Goal: Information Seeking & Learning: Learn about a topic

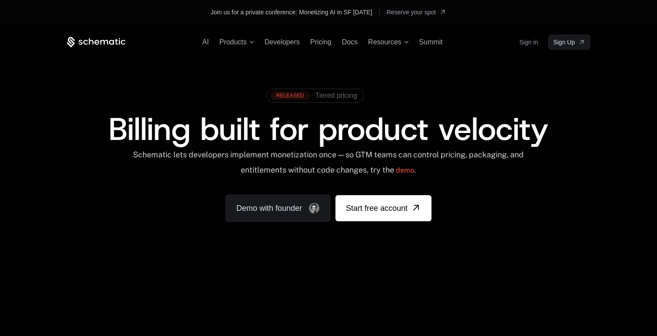
click at [343, 90] on span at bounding box center [315, 95] width 96 height 13
click at [333, 95] on span "Tiered pricing" at bounding box center [337, 96] width 42 height 8
click at [248, 43] on span "Products" at bounding box center [237, 42] width 35 height 8
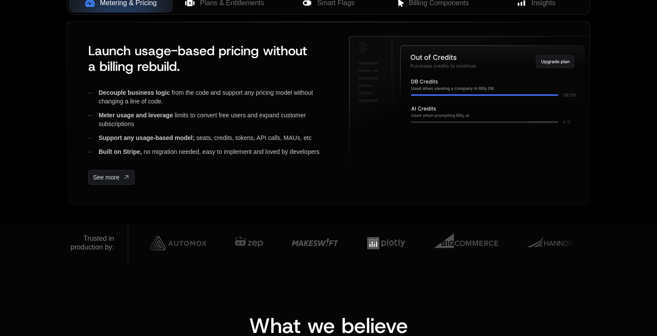
scroll to position [417, 0]
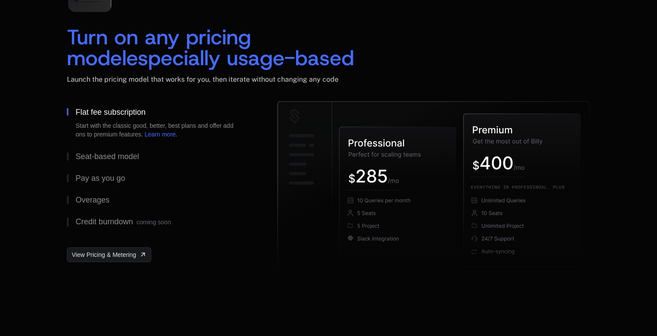
scroll to position [1334, 0]
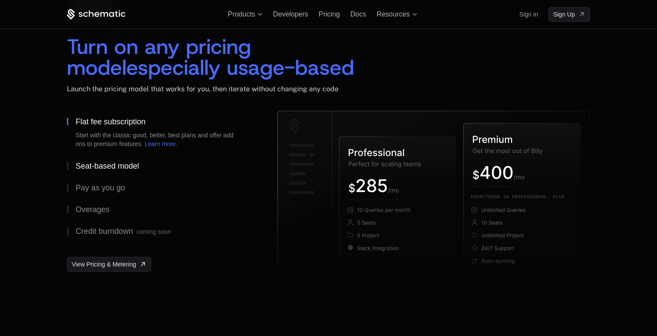
click at [105, 169] on div "Seat-based model" at bounding box center [107, 166] width 63 height 8
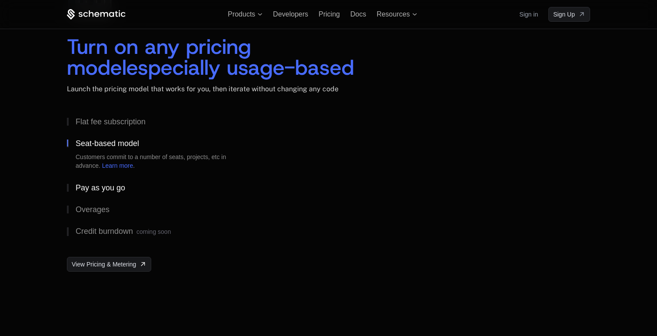
click at [97, 191] on div "Pay as you go" at bounding box center [101, 188] width 50 height 8
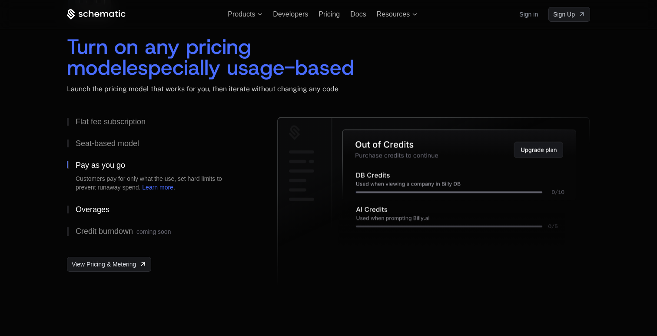
click at [95, 210] on div "Overages" at bounding box center [93, 210] width 34 height 8
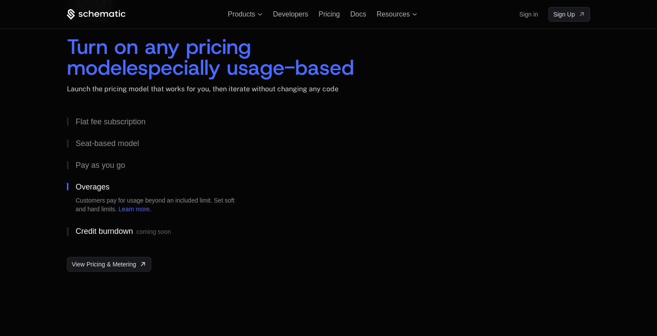
click at [97, 233] on div "Credit burndown coming soon" at bounding box center [123, 231] width 95 height 9
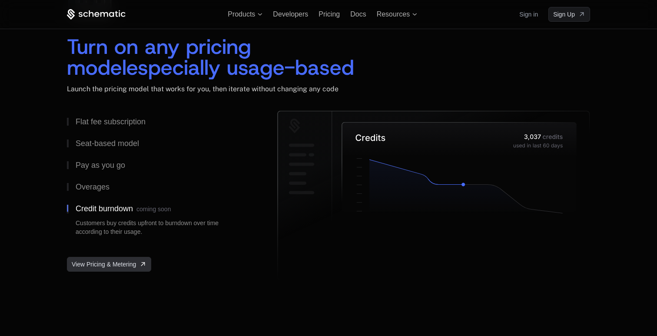
click at [126, 266] on span "View Pricing & Metering" at bounding box center [104, 264] width 64 height 9
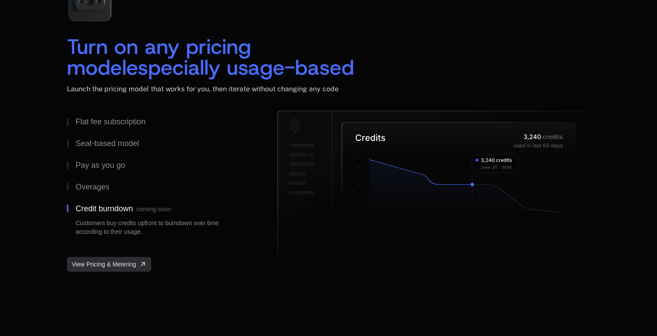
scroll to position [0, 0]
